Goal: Find specific page/section: Find specific page/section

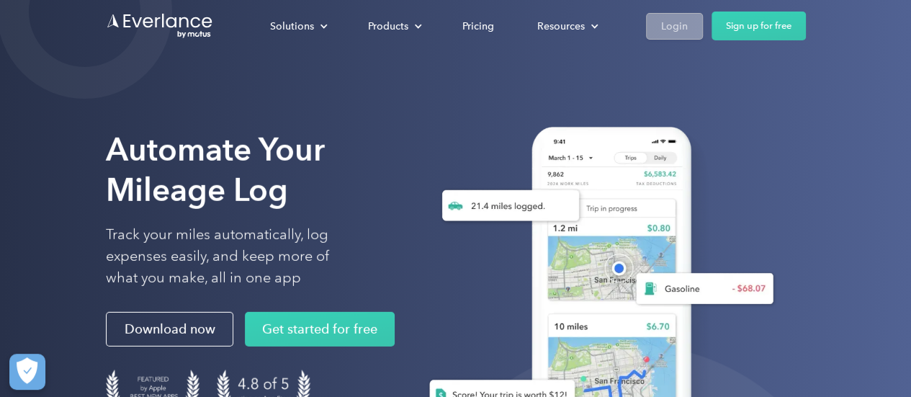
click at [674, 23] on div "Login" at bounding box center [674, 26] width 27 height 18
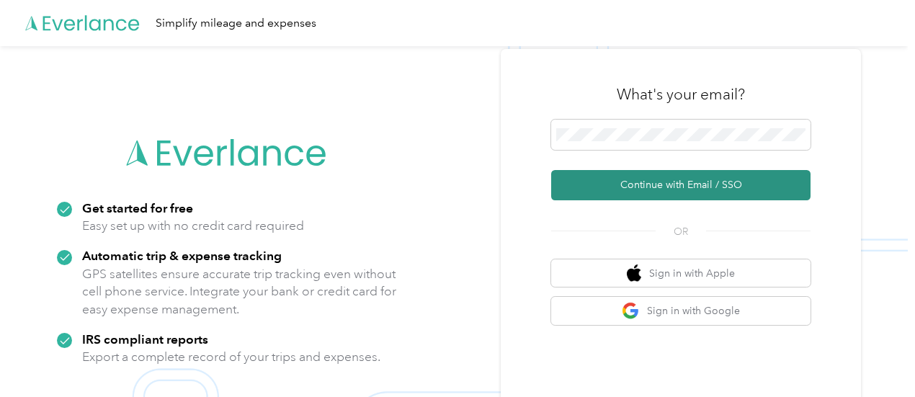
click at [665, 182] on button "Continue with Email / SSO" at bounding box center [680, 185] width 259 height 30
click at [733, 185] on button "Continue with Email / SSO" at bounding box center [680, 185] width 259 height 30
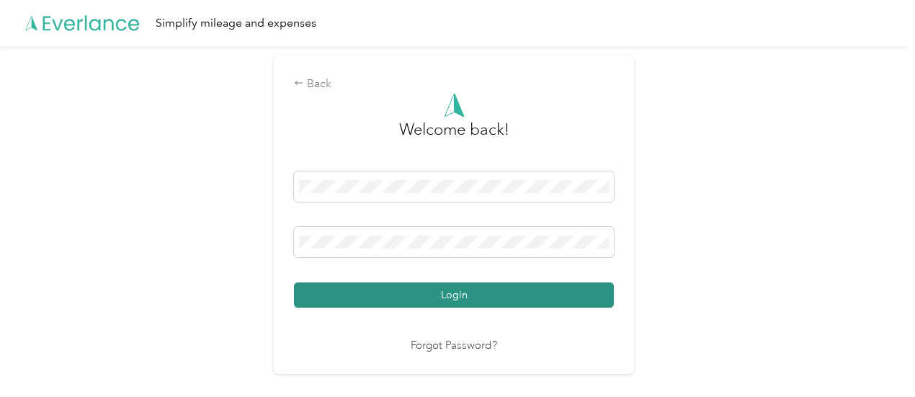
click at [484, 290] on button "Login" at bounding box center [454, 294] width 320 height 25
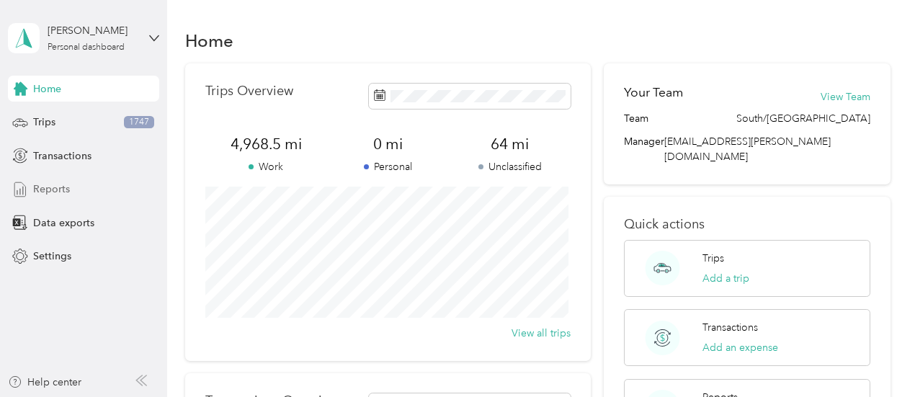
click at [60, 190] on span "Reports" at bounding box center [51, 188] width 37 height 15
